Goal: Task Accomplishment & Management: Manage account settings

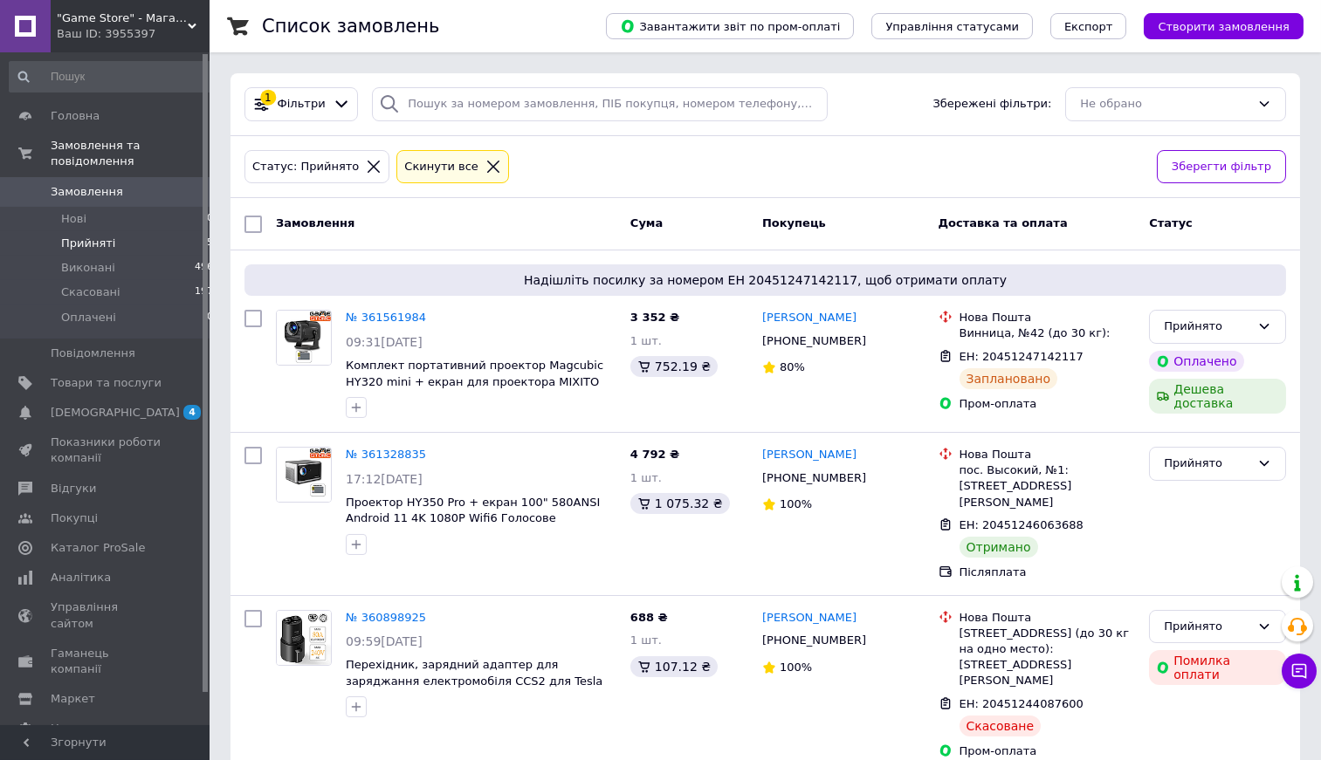
click at [126, 235] on li "Прийняті 5" at bounding box center [111, 243] width 223 height 24
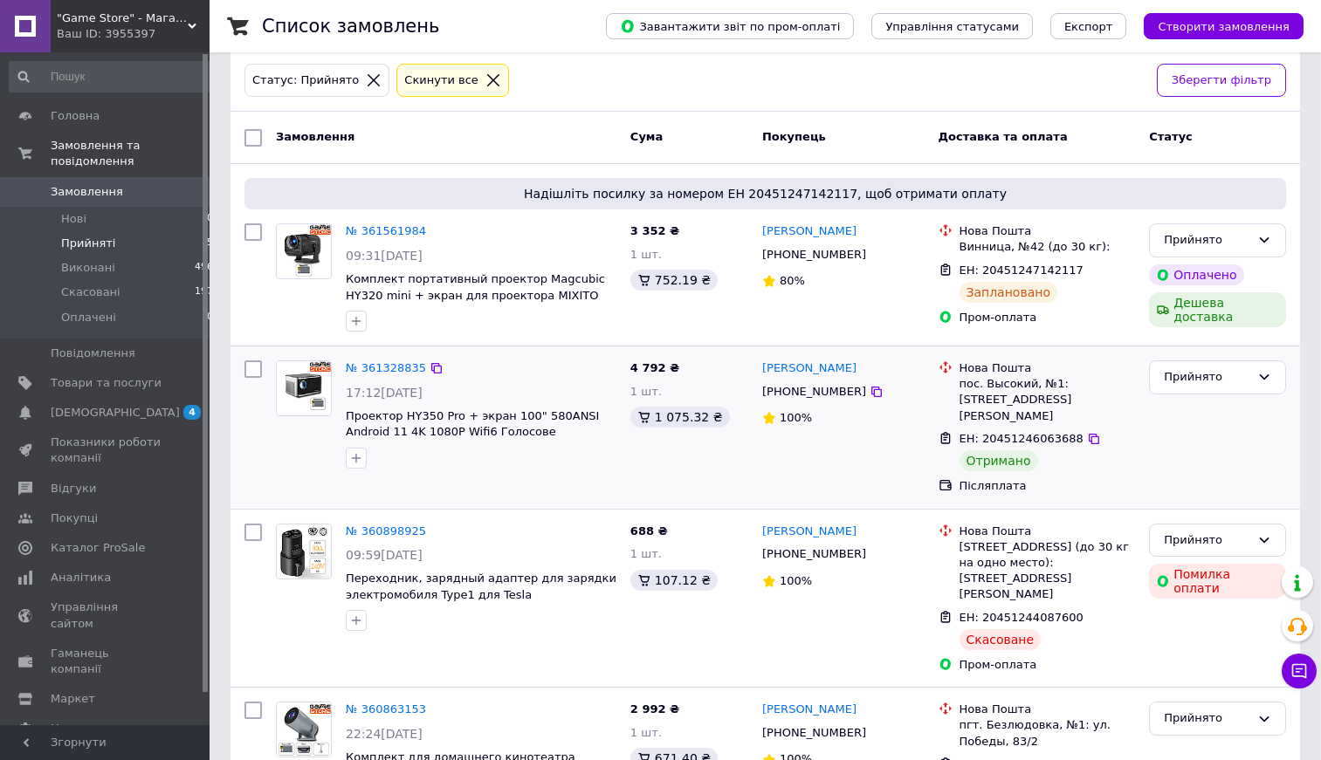
scroll to position [90, 0]
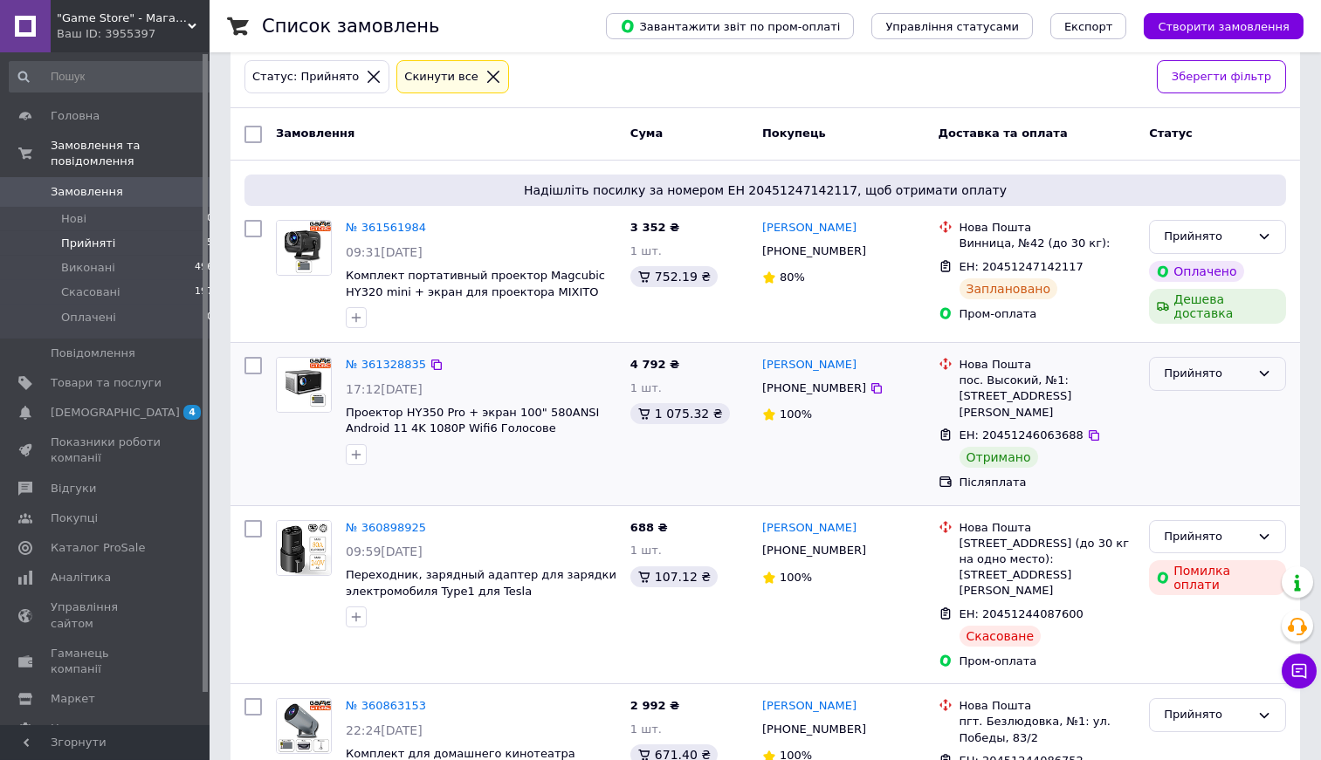
click at [1198, 368] on div "Прийнято" at bounding box center [1207, 374] width 86 height 18
click at [1185, 401] on li "Виконано" at bounding box center [1217, 411] width 135 height 32
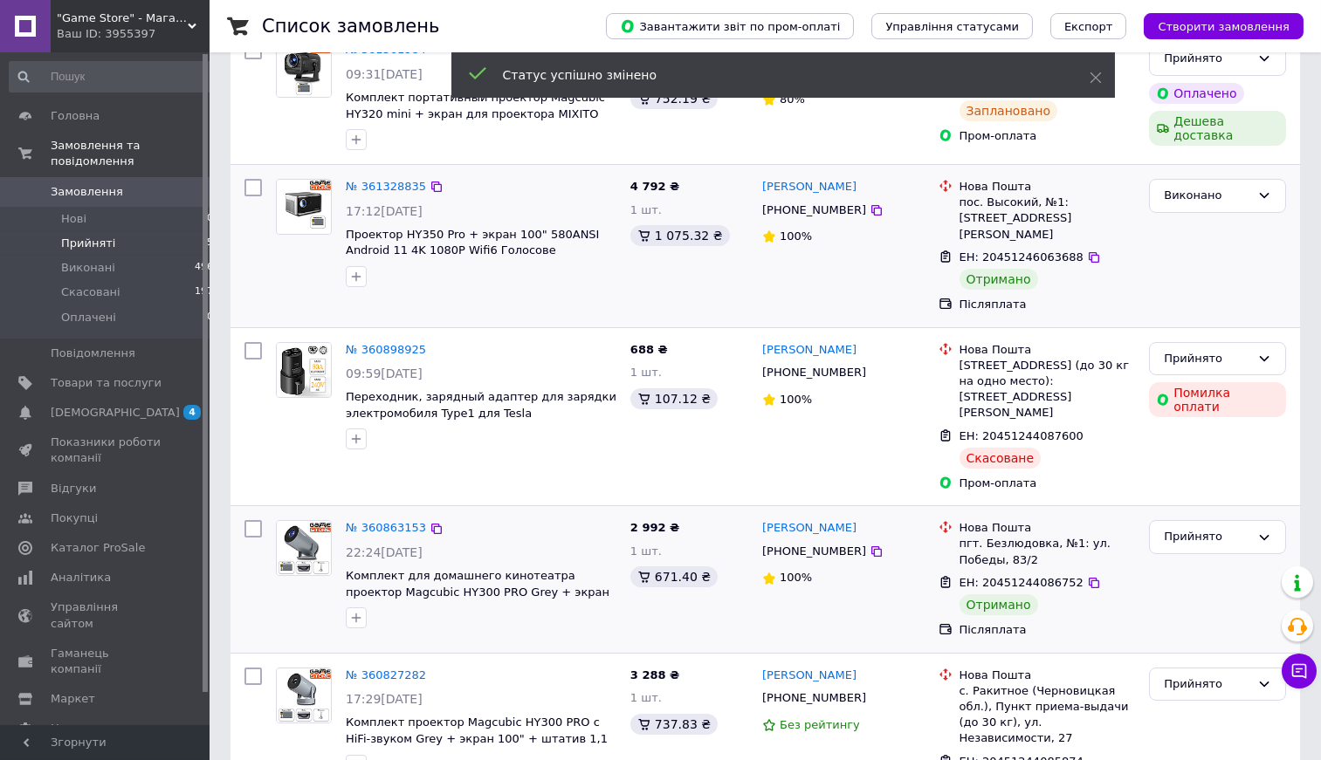
scroll to position [270, 0]
click at [1194, 526] on div "Прийнято" at bounding box center [1207, 535] width 86 height 18
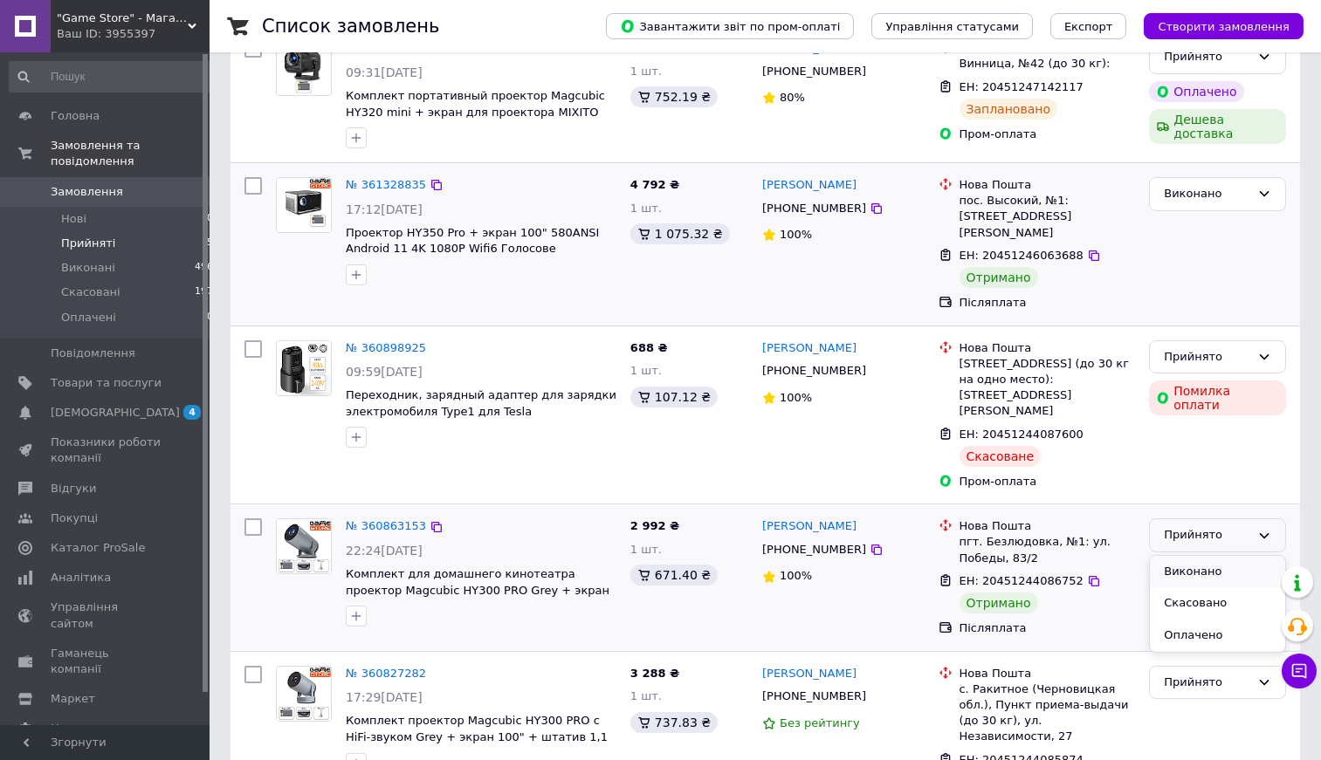
click at [1174, 556] on li "Виконано" at bounding box center [1217, 572] width 135 height 32
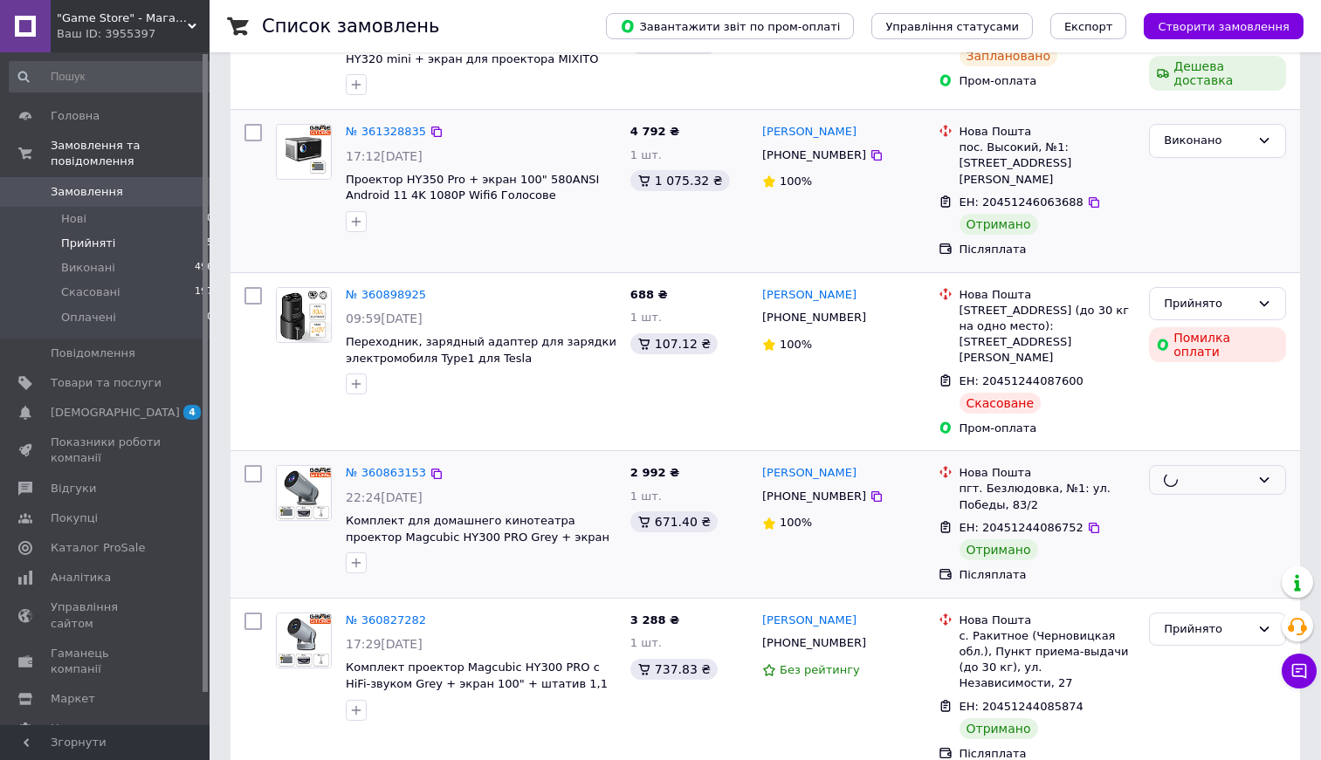
scroll to position [324, 0]
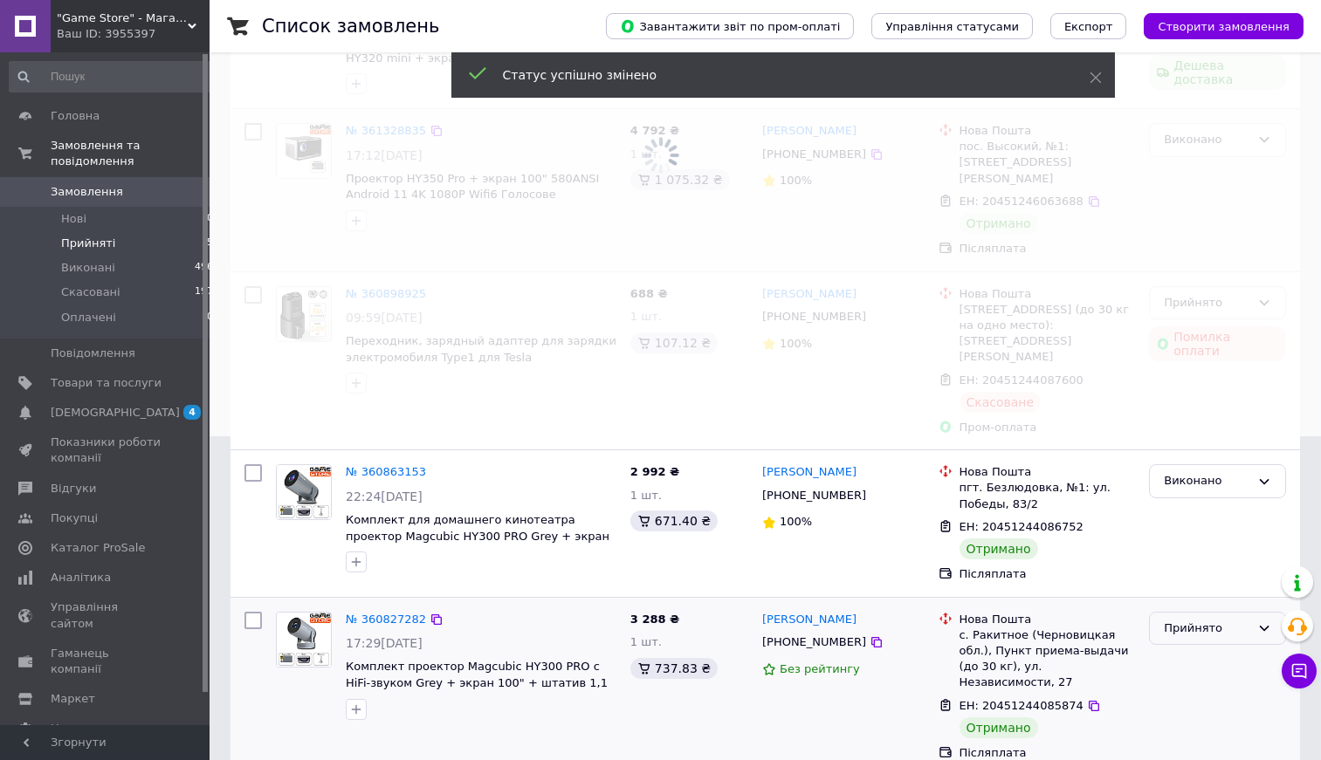
click at [1182, 620] on div "Прийнято" at bounding box center [1207, 629] width 86 height 18
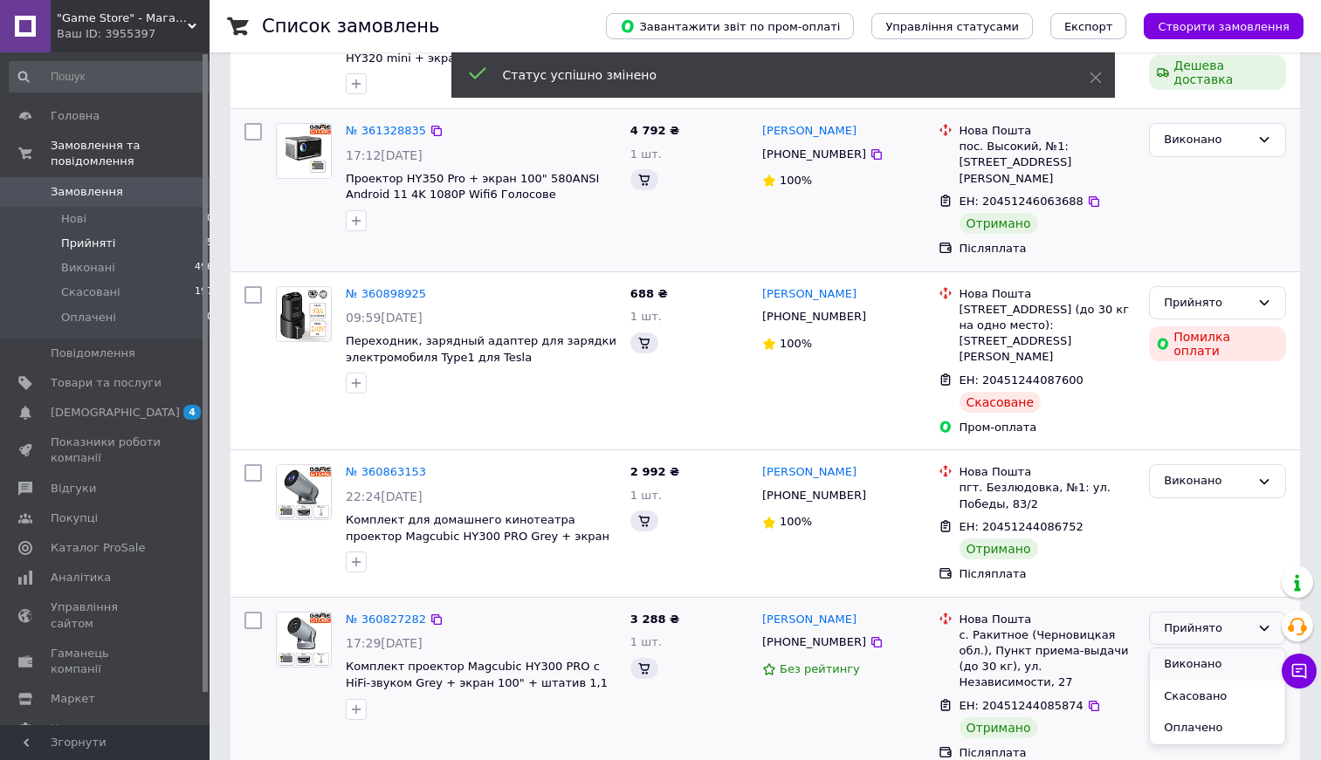
click at [1184, 649] on li "Виконано" at bounding box center [1217, 665] width 135 height 32
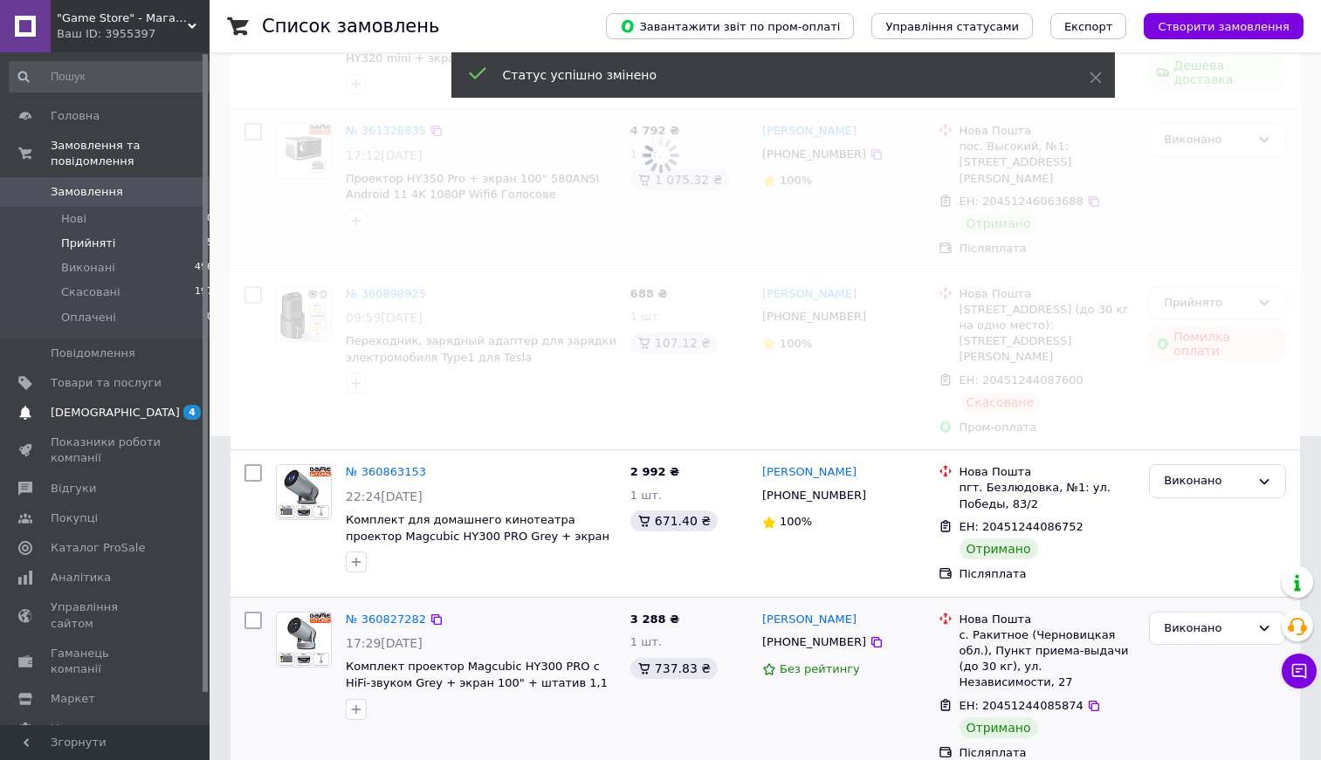
click at [105, 420] on span "[DEMOGRAPHIC_DATA]" at bounding box center [115, 413] width 129 height 16
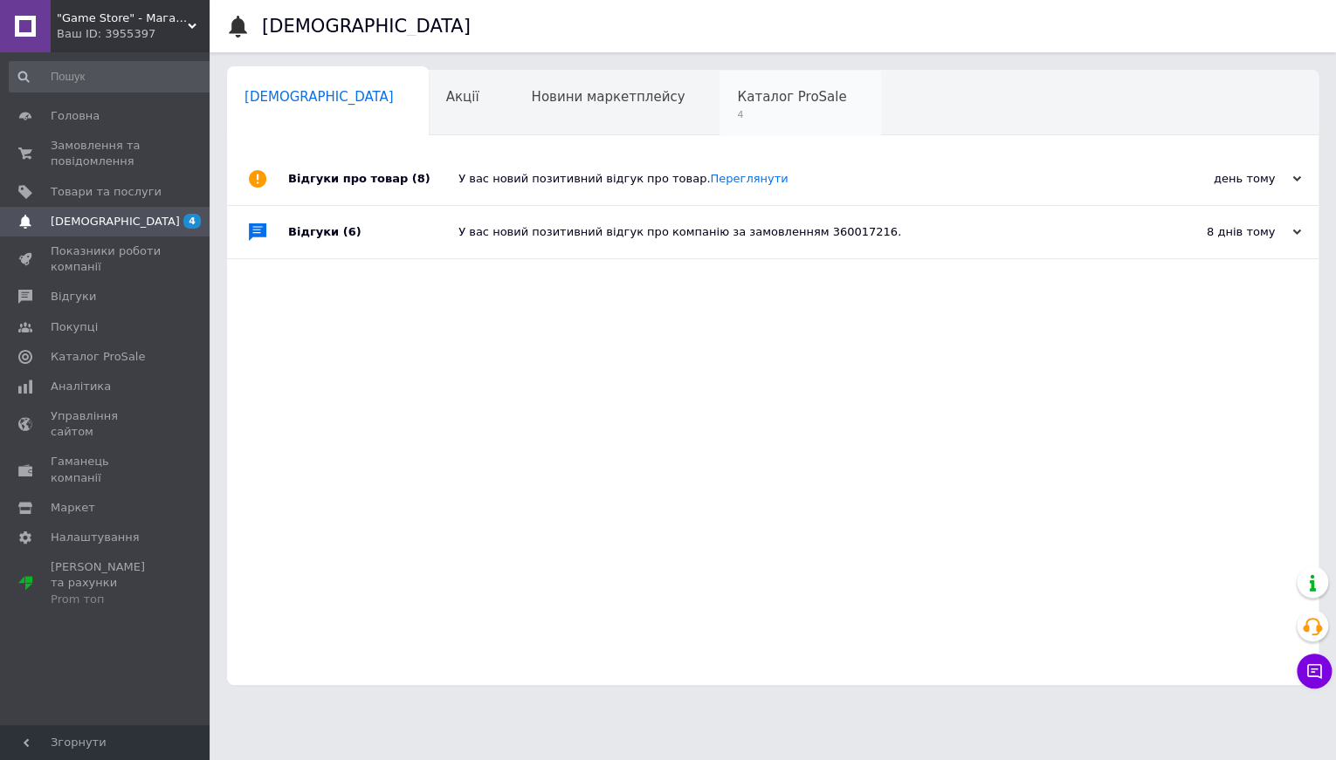
click at [737, 118] on span "4" at bounding box center [791, 114] width 109 height 13
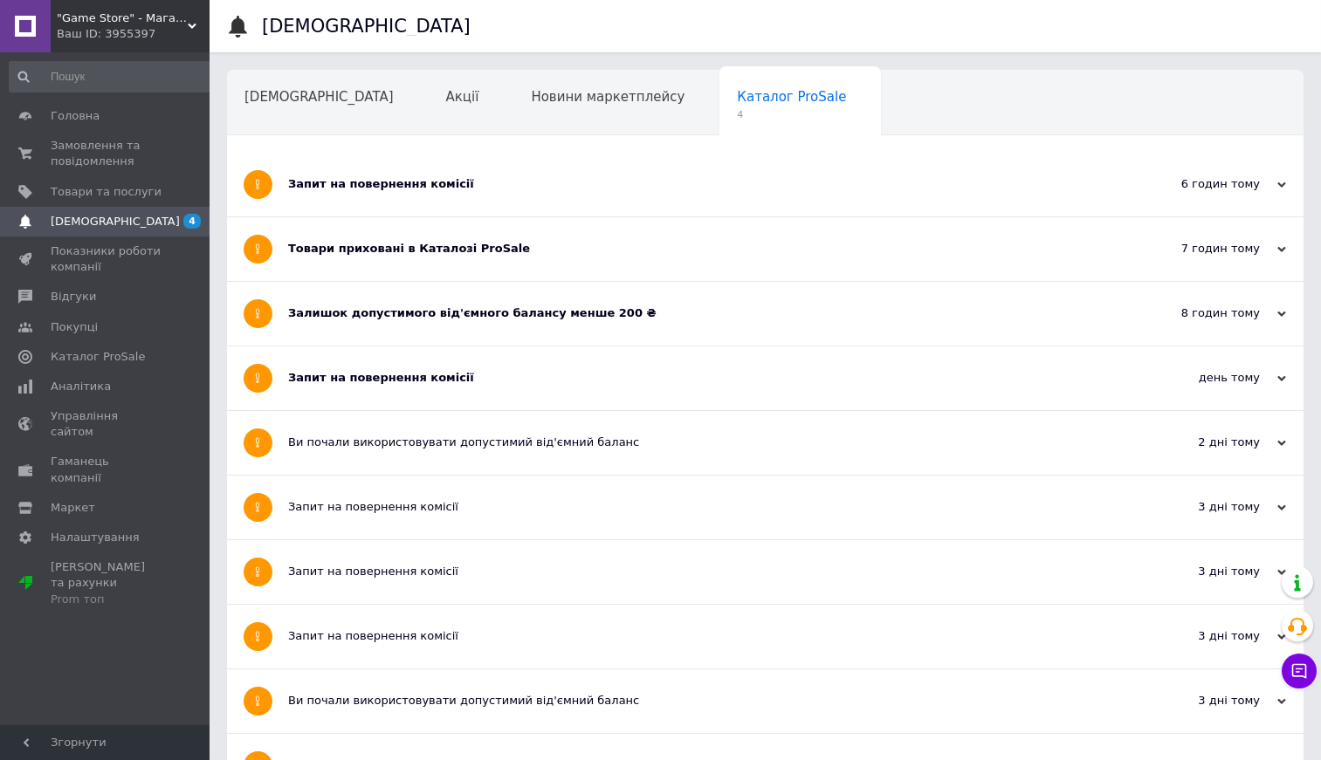
click at [482, 189] on div "Запит на повернення комісії" at bounding box center [699, 184] width 823 height 16
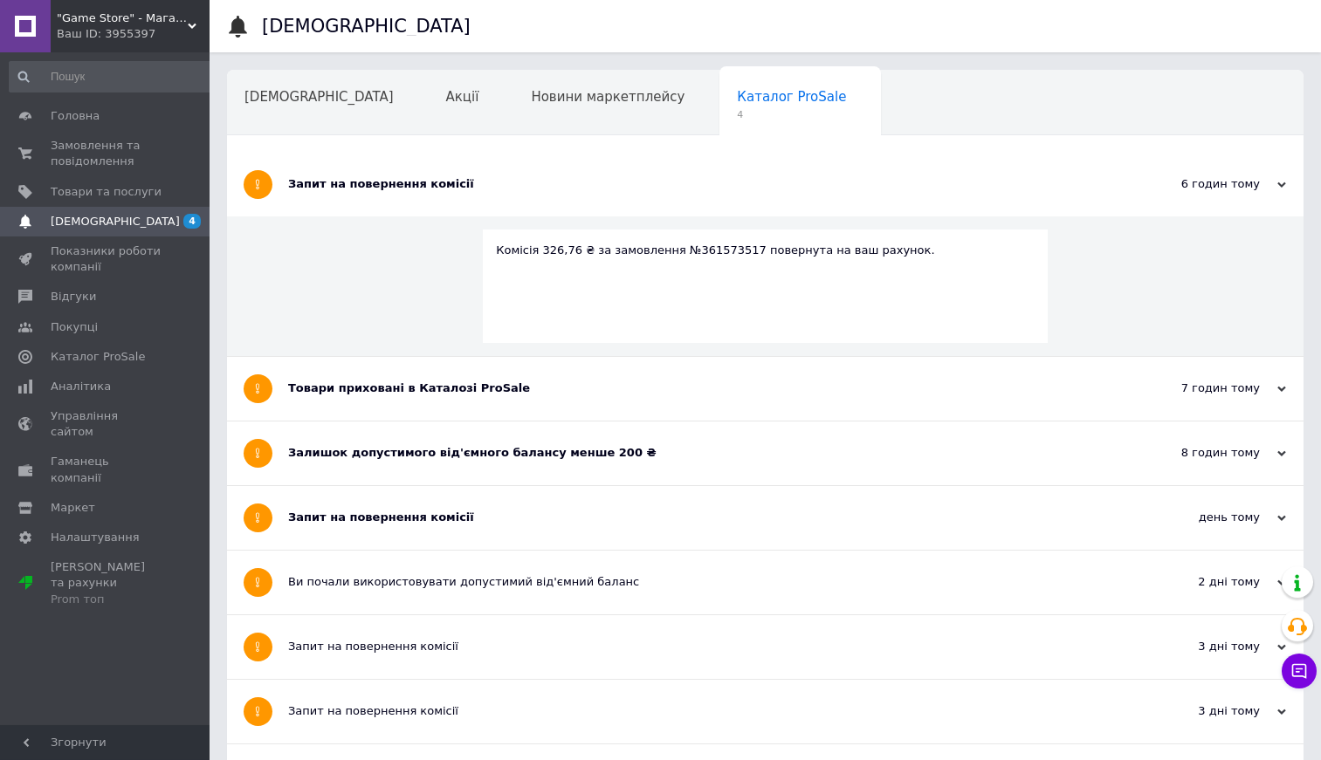
click at [572, 380] on div "Товари приховані в Каталозі ProSale" at bounding box center [699, 389] width 823 height 64
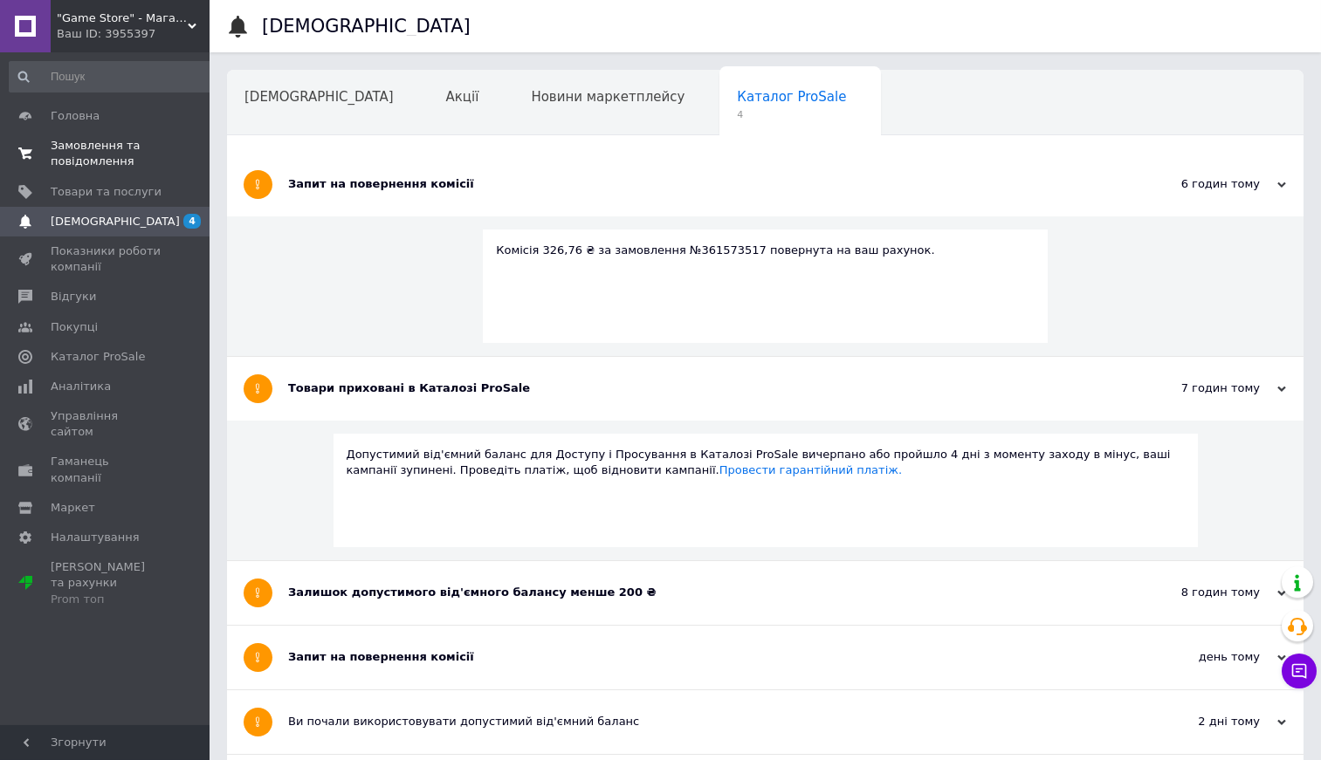
click at [99, 133] on link "Замовлення та повідомлення 0 0" at bounding box center [111, 153] width 223 height 45
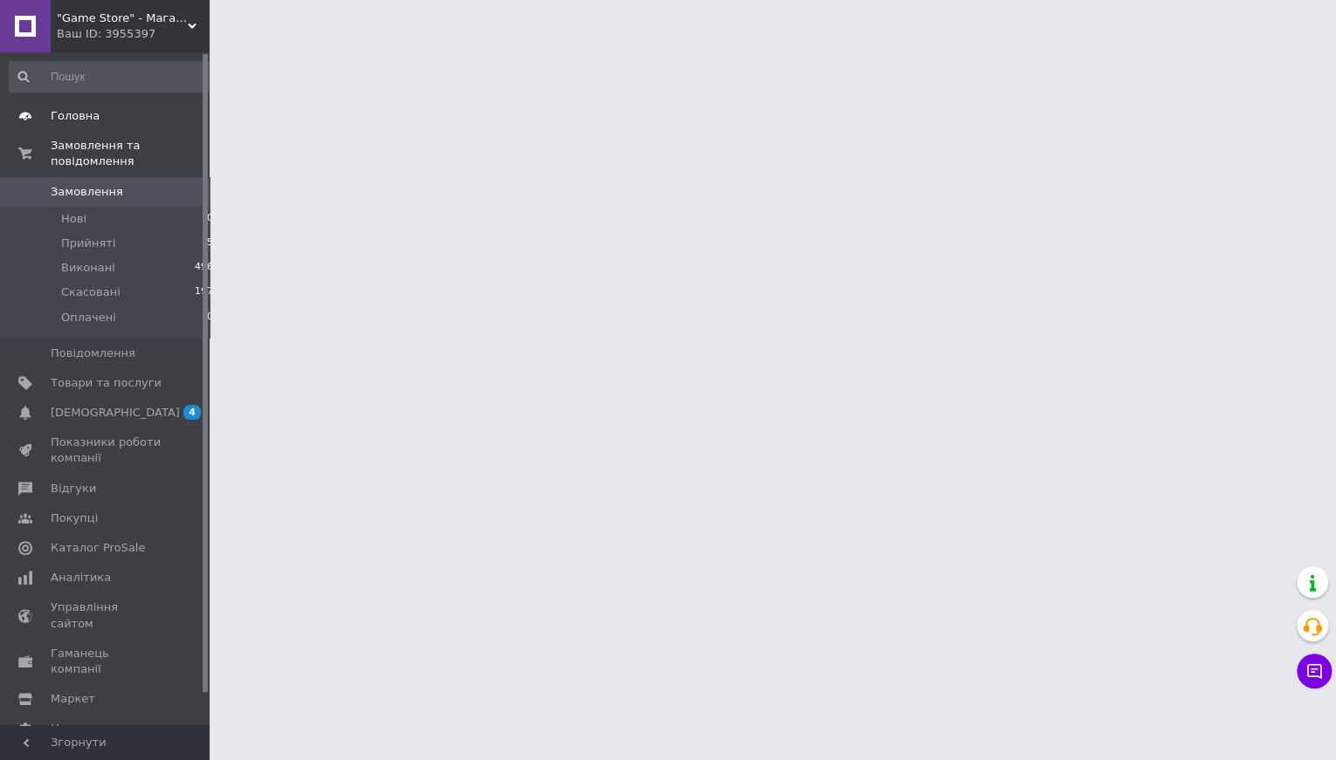
click at [89, 113] on span "Головна" at bounding box center [75, 116] width 49 height 16
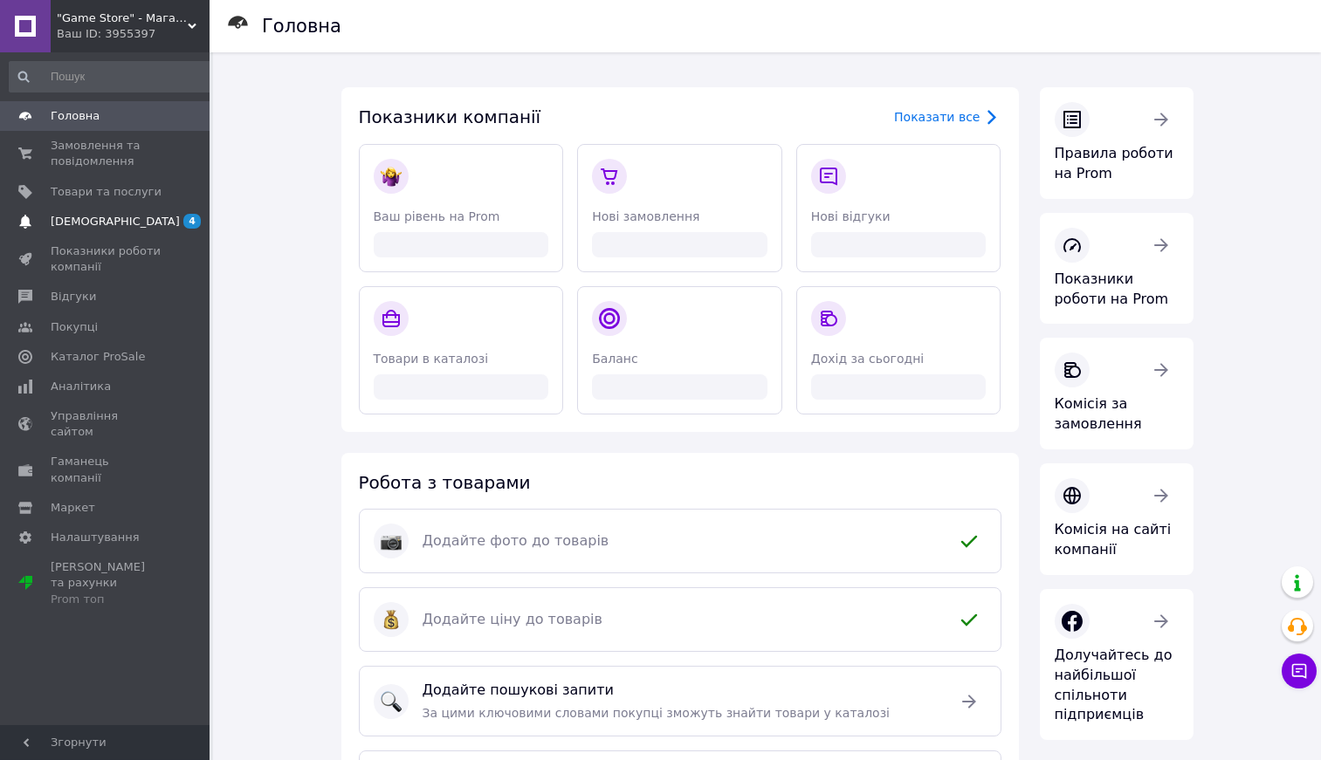
click at [139, 217] on span "[DEMOGRAPHIC_DATA]" at bounding box center [106, 222] width 111 height 16
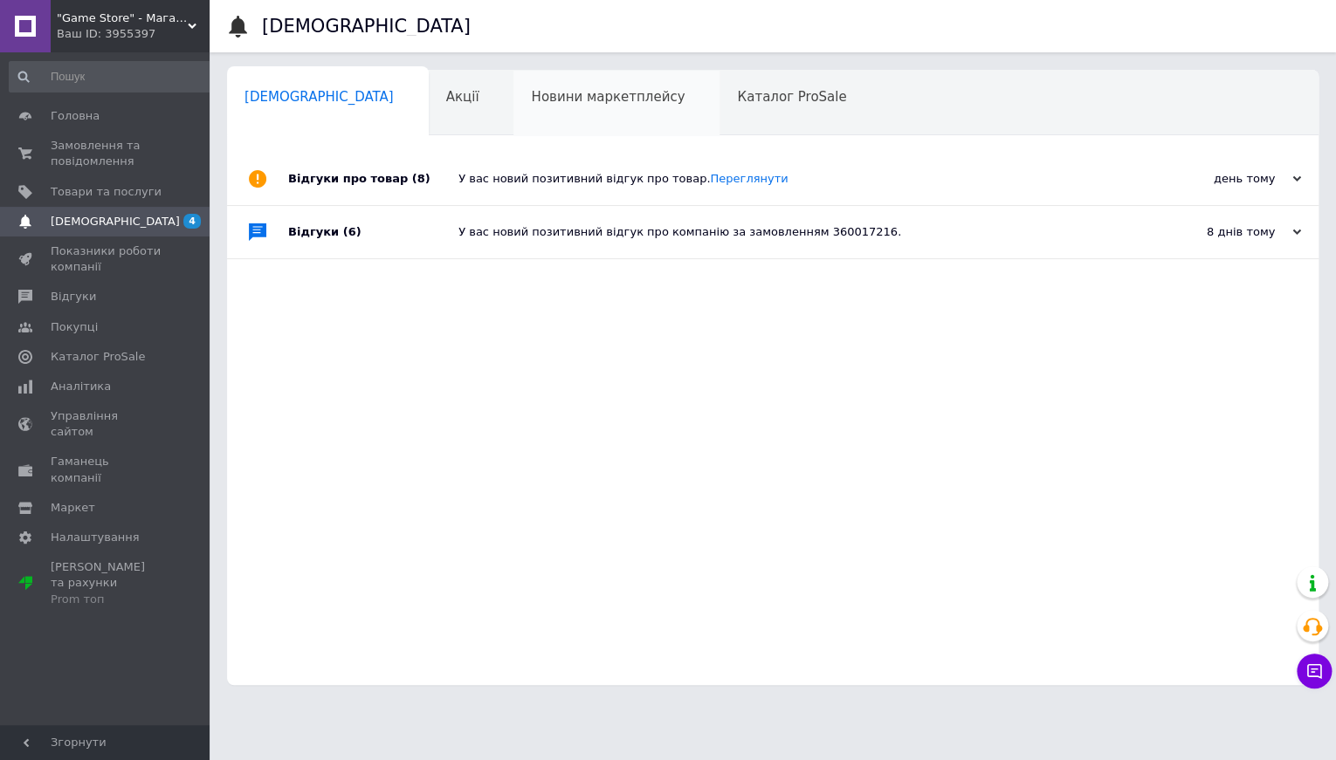
click at [567, 101] on span "Новини маркетплейсу" at bounding box center [608, 97] width 154 height 16
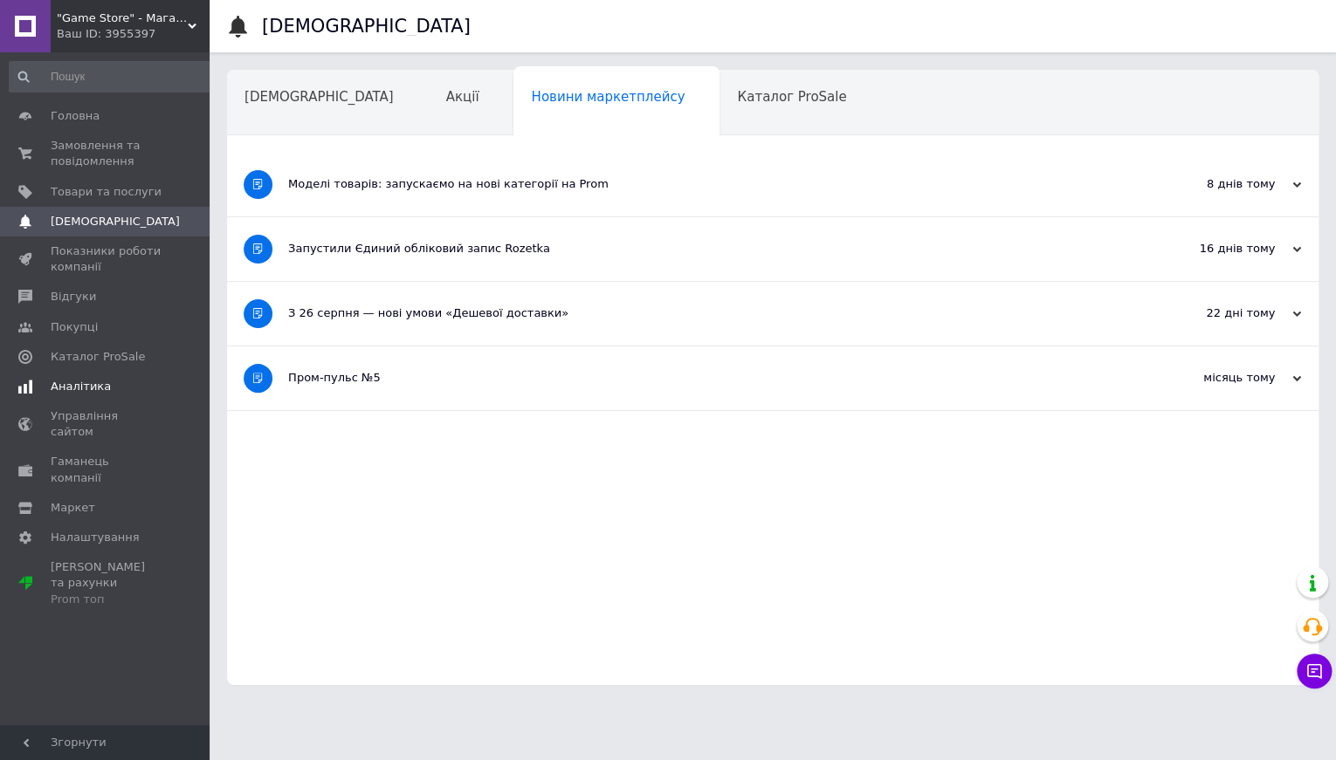
click at [128, 394] on span "Аналітика" at bounding box center [106, 387] width 111 height 16
